Goal: Task Accomplishment & Management: Use online tool/utility

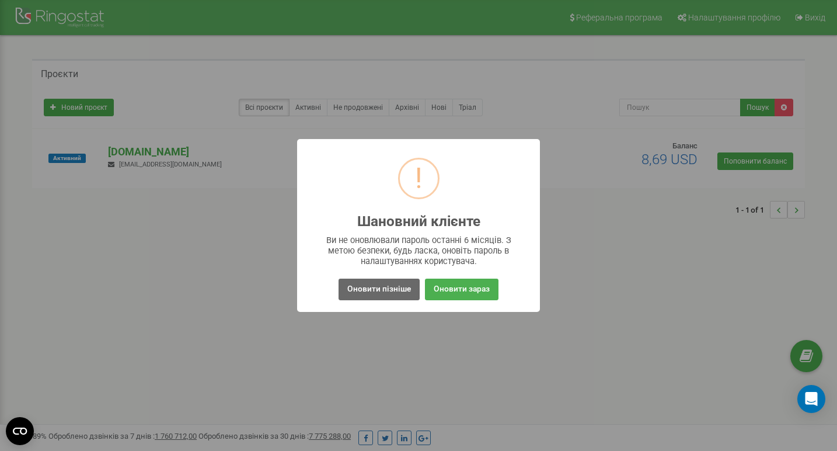
click at [390, 290] on button "Оновити пізніше" at bounding box center [379, 289] width 81 height 22
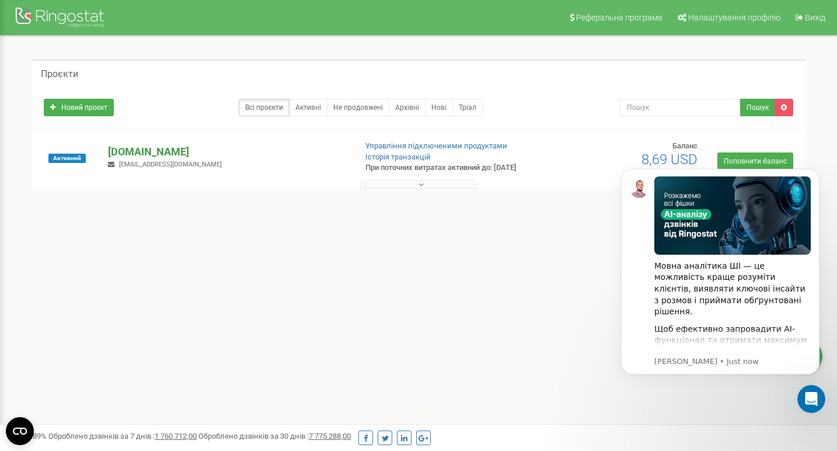
click at [152, 151] on p "[DOMAIN_NAME]" at bounding box center [227, 151] width 238 height 15
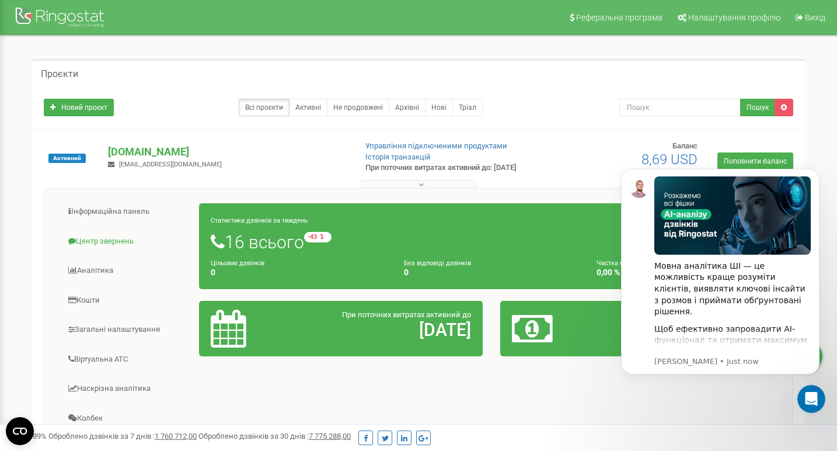
click at [107, 239] on link "Центр звернень" at bounding box center [126, 241] width 147 height 29
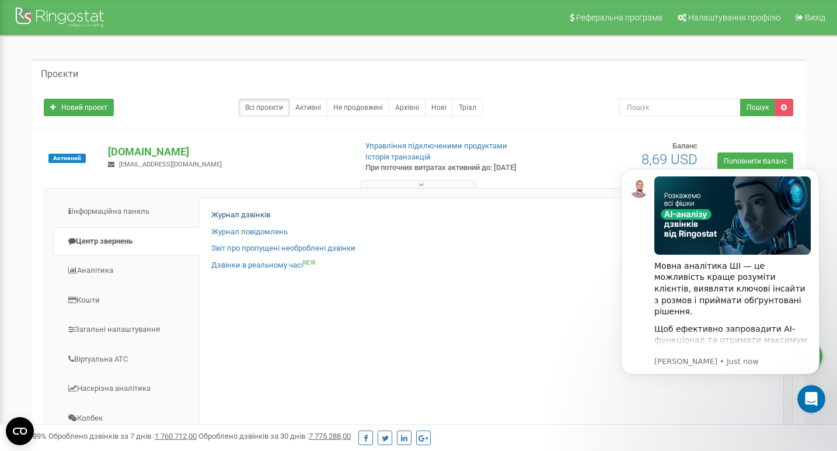
click at [243, 214] on link "Журнал дзвінків" at bounding box center [240, 215] width 59 height 11
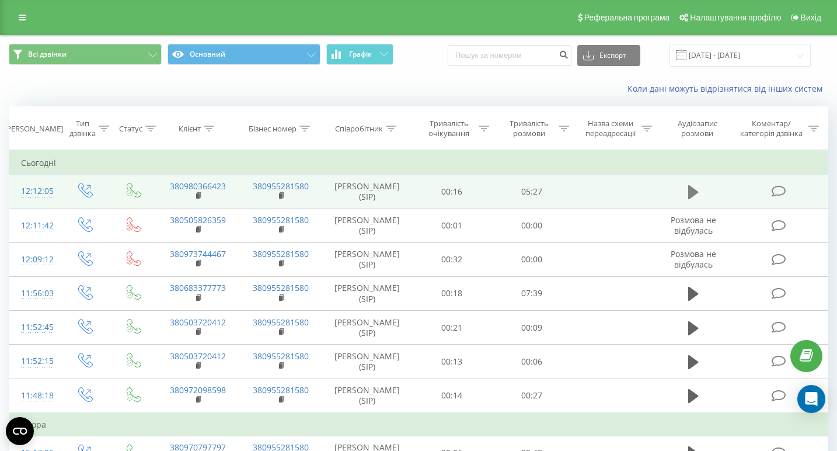
click at [693, 199] on icon at bounding box center [693, 192] width 11 height 14
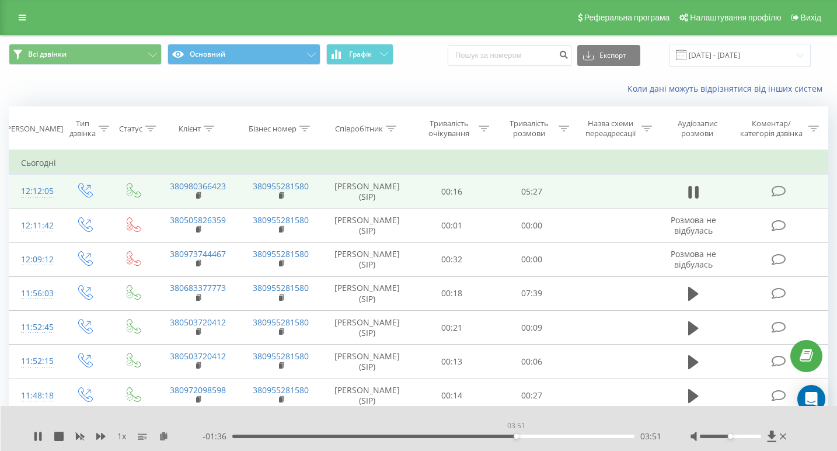
click at [516, 436] on div "03:51" at bounding box center [433, 436] width 402 height 4
click at [97, 437] on icon at bounding box center [100, 436] width 9 height 7
click at [482, 436] on div "03:58" at bounding box center [433, 436] width 402 height 4
click at [454, 436] on div "03:00" at bounding box center [433, 436] width 402 height 4
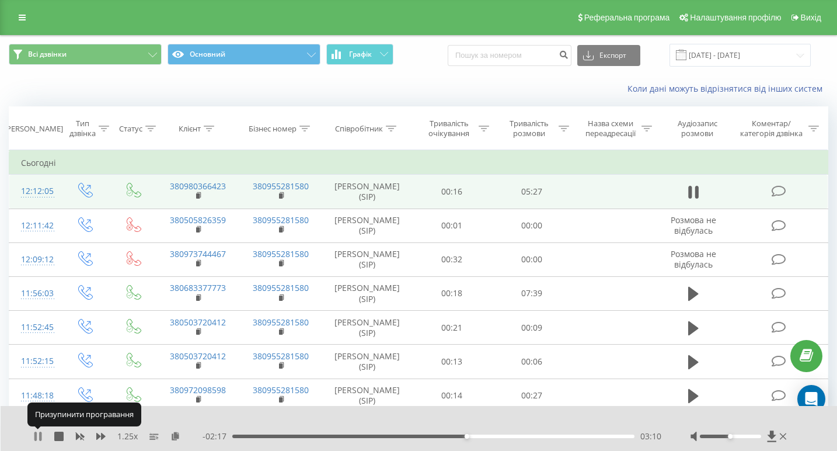
click at [37, 436] on icon at bounding box center [37, 435] width 9 height 9
click at [779, 197] on icon at bounding box center [778, 191] width 15 height 12
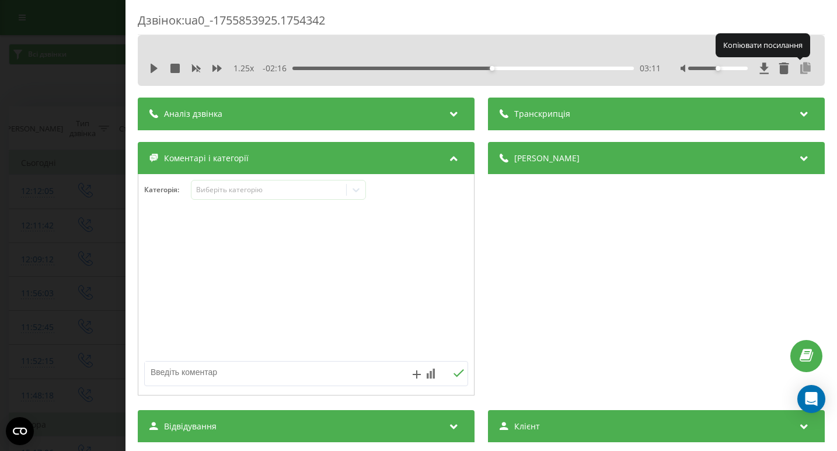
click at [807, 69] on icon at bounding box center [806, 68] width 14 height 12
click at [810, 70] on icon at bounding box center [806, 68] width 14 height 12
click at [805, 71] on icon at bounding box center [806, 68] width 14 height 12
